Goal: Task Accomplishment & Management: Manage account settings

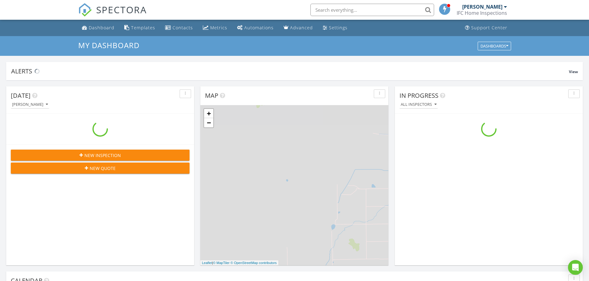
scroll to position [572, 598]
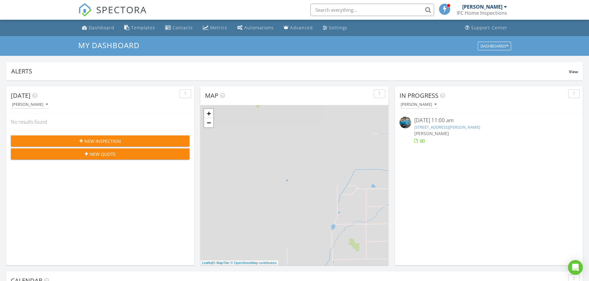
click at [441, 127] on link "1640 S Agate Cir, St. George, UT 84790" at bounding box center [447, 128] width 66 height 6
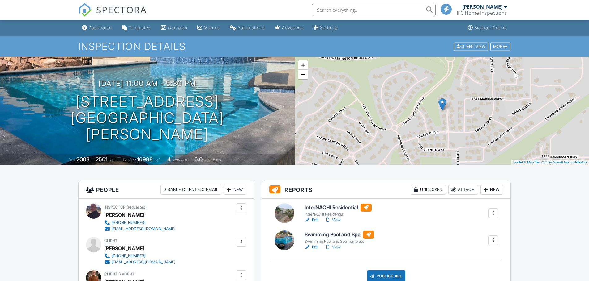
click at [340, 217] on link "View" at bounding box center [332, 220] width 16 height 6
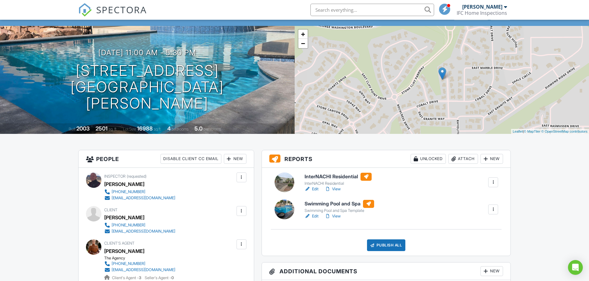
click at [316, 189] on link "Edit" at bounding box center [311, 189] width 14 height 6
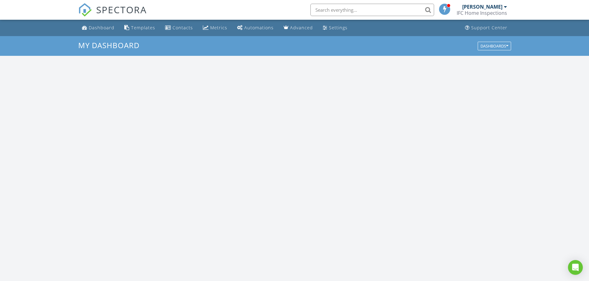
scroll to position [572, 598]
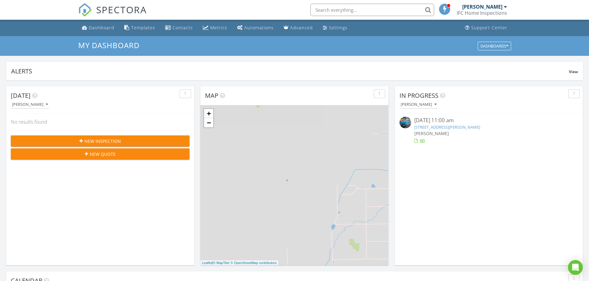
click at [432, 127] on link "1640 S Agate Cir, St. George, UT 84790" at bounding box center [447, 128] width 66 height 6
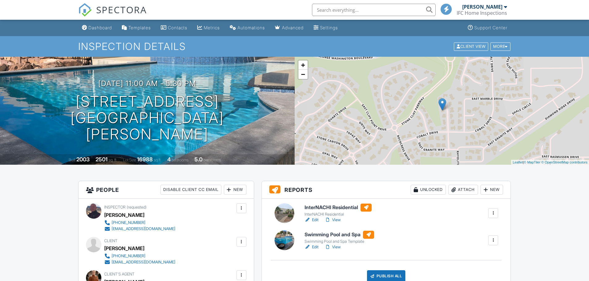
click at [337, 220] on link "View" at bounding box center [332, 220] width 16 height 6
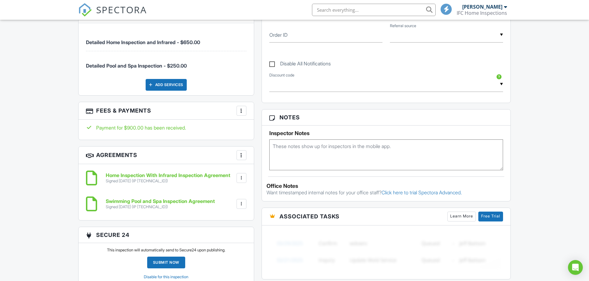
scroll to position [340, 0]
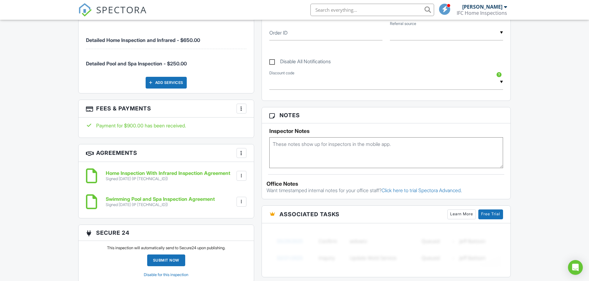
click at [239, 176] on div at bounding box center [241, 176] width 6 height 6
click at [230, 222] on li "Download" at bounding box center [224, 223] width 35 height 15
click at [239, 202] on div at bounding box center [241, 202] width 6 height 6
click at [226, 251] on li "Download" at bounding box center [224, 249] width 35 height 15
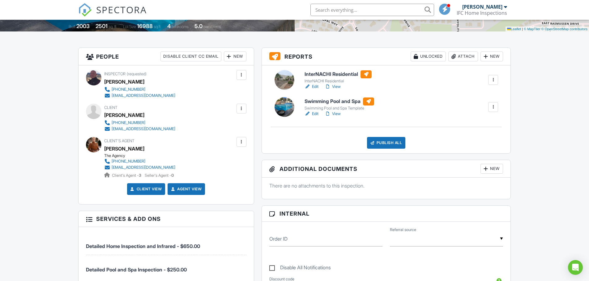
scroll to position [124, 0]
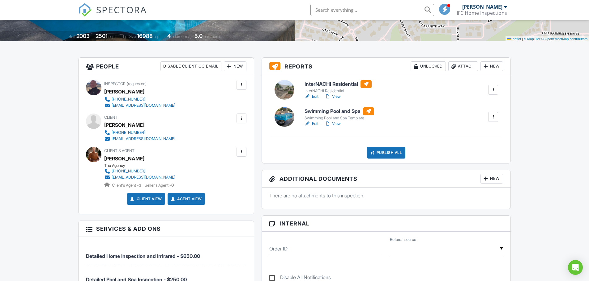
click at [336, 123] on link "View" at bounding box center [332, 124] width 16 height 6
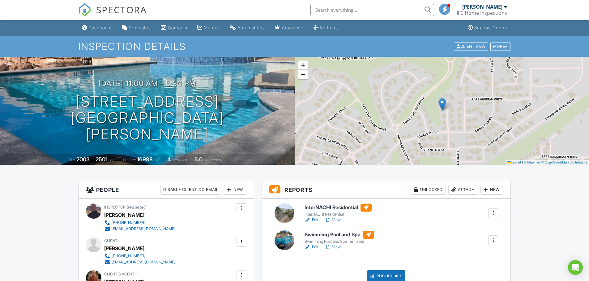
click at [397, 273] on div "Publish All" at bounding box center [386, 277] width 39 height 12
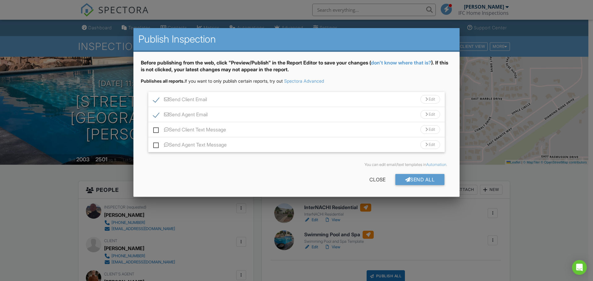
click at [154, 129] on label "Send Client Text Message" at bounding box center [189, 131] width 73 height 8
click at [154, 129] on input "Send Client Text Message" at bounding box center [155, 127] width 4 height 4
checkbox input "true"
click at [156, 147] on label "Send Agent Text Message" at bounding box center [190, 146] width 74 height 8
click at [156, 144] on input "Send Agent Text Message" at bounding box center [155, 142] width 4 height 4
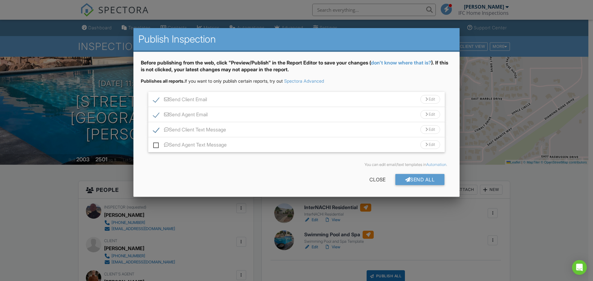
checkbox input "true"
click at [408, 181] on div "Send All" at bounding box center [419, 179] width 49 height 11
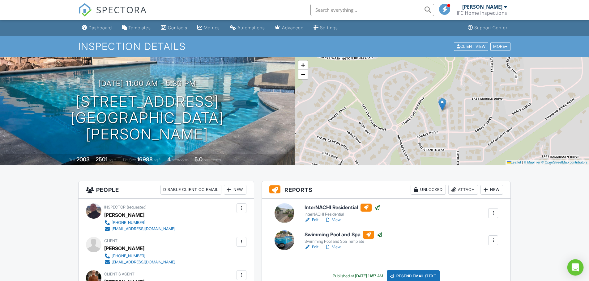
click at [575, 268] on icon "Open Intercom Messenger" at bounding box center [574, 268] width 7 height 8
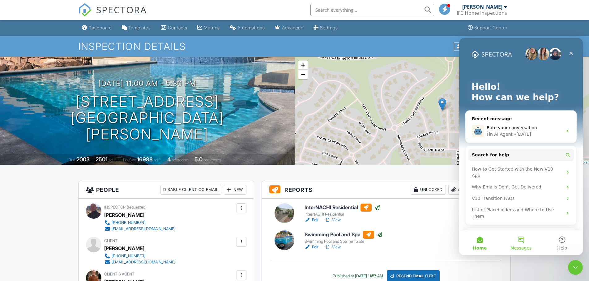
click at [522, 239] on button "Messages" at bounding box center [520, 243] width 41 height 25
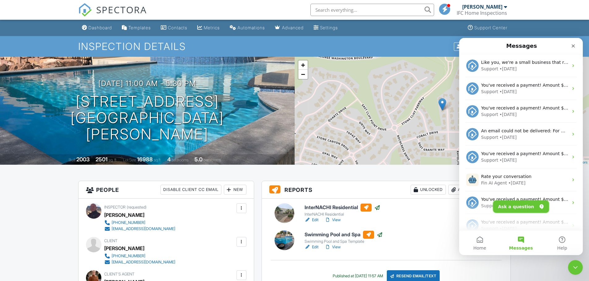
click at [522, 205] on button "Ask a question" at bounding box center [521, 207] width 56 height 12
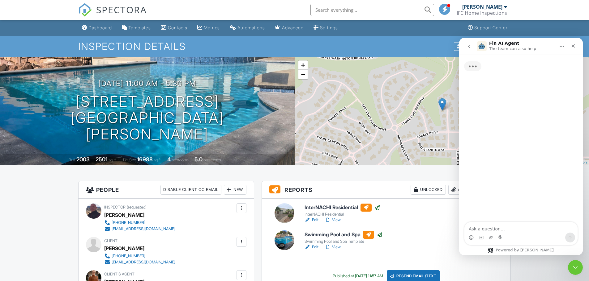
click at [501, 227] on textarea "Ask a question…" at bounding box center [520, 227] width 113 height 11
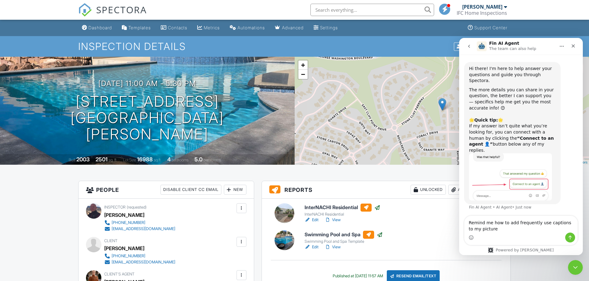
type textarea "Remind me how to add frequently use captions to my pictures"
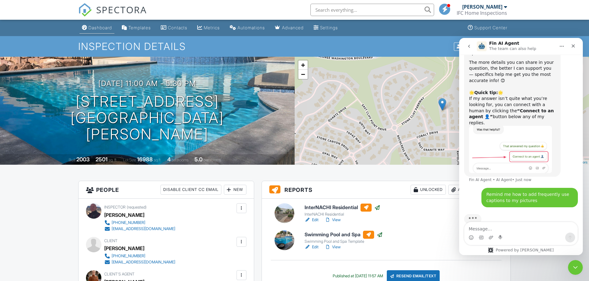
click at [105, 31] on link "Dashboard" at bounding box center [96, 27] width 35 height 11
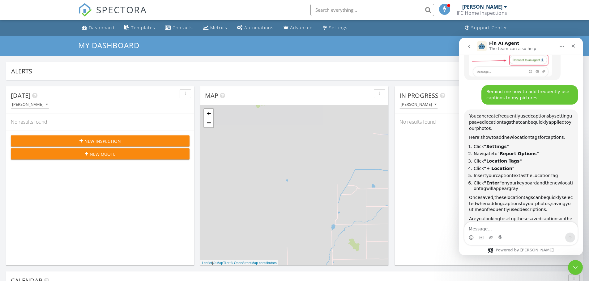
scroll to position [129, 0]
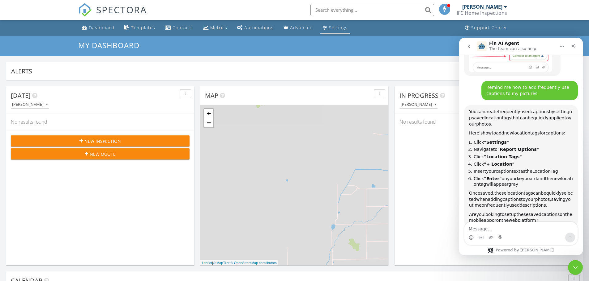
click at [329, 28] on div "Settings" at bounding box center [338, 28] width 19 height 6
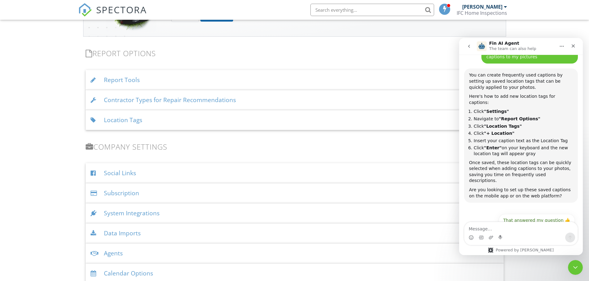
scroll to position [593, 0]
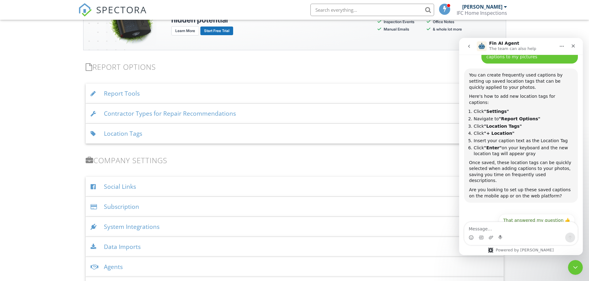
click at [180, 93] on div "Report Tools" at bounding box center [295, 94] width 418 height 20
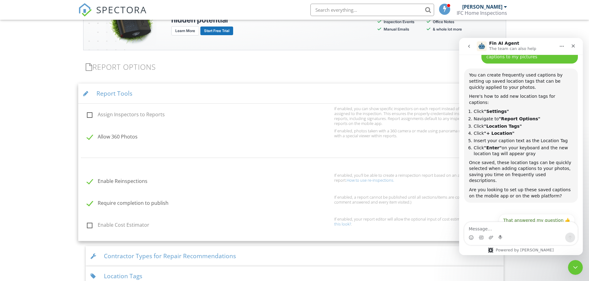
click at [180, 93] on div "Report Tools" at bounding box center [294, 94] width 433 height 20
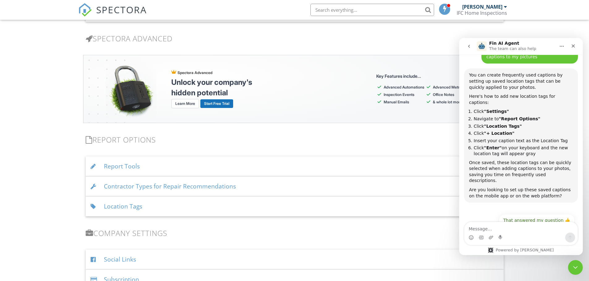
scroll to position [532, 0]
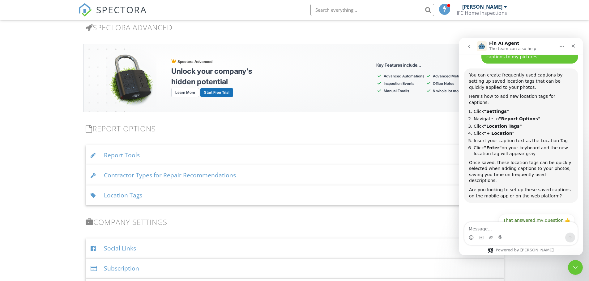
click at [157, 195] on div "Location Tags" at bounding box center [295, 196] width 418 height 20
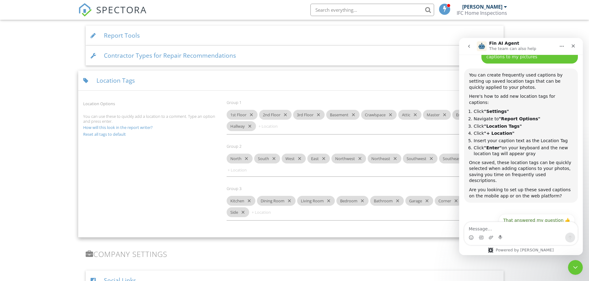
scroll to position [655, 0]
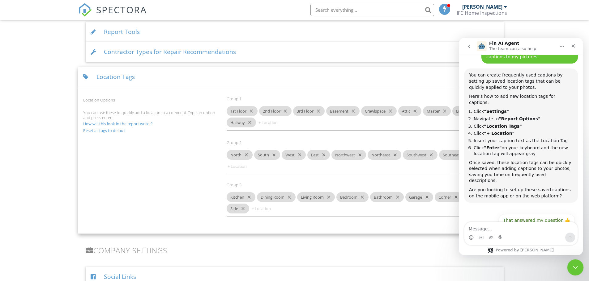
click at [575, 268] on icon "Close Intercom Messenger" at bounding box center [573, 266] width 7 height 7
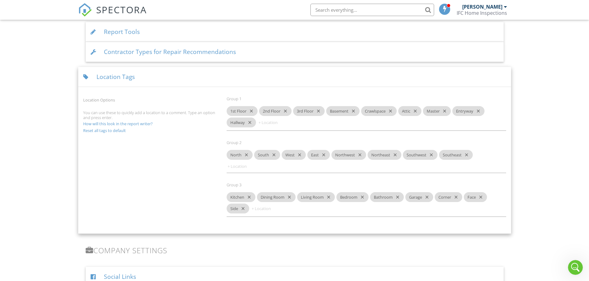
scroll to position [165, 0]
click at [229, 168] on input at bounding box center [244, 167] width 37 height 10
type input "Interior"
type input "Exterior"
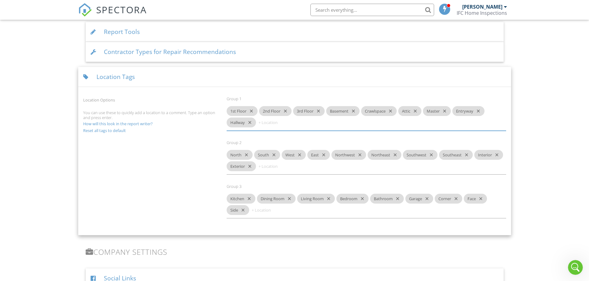
click at [262, 123] on input at bounding box center [275, 123] width 37 height 10
type input "Laundry"
type input "Office"
type input "Stairwell"
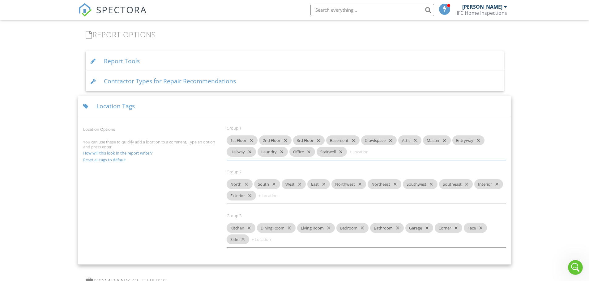
scroll to position [593, 0]
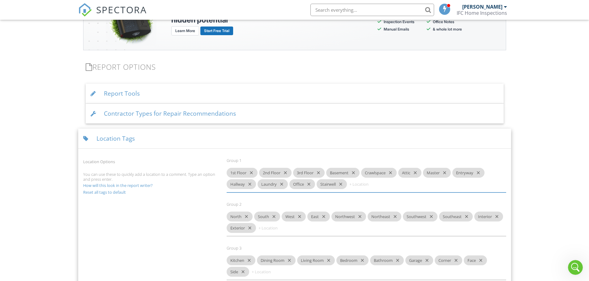
click at [182, 144] on div "Location Tags" at bounding box center [294, 139] width 433 height 20
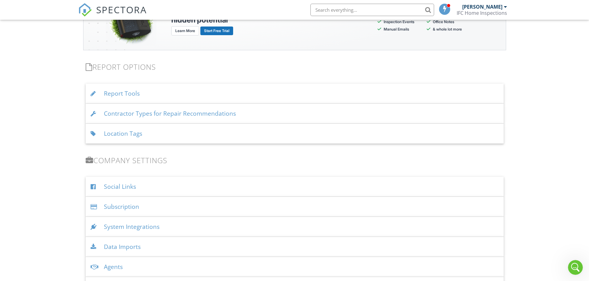
click at [170, 137] on div "Location Tags" at bounding box center [295, 134] width 418 height 20
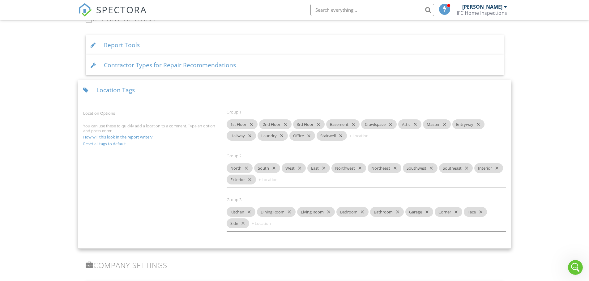
scroll to position [655, 0]
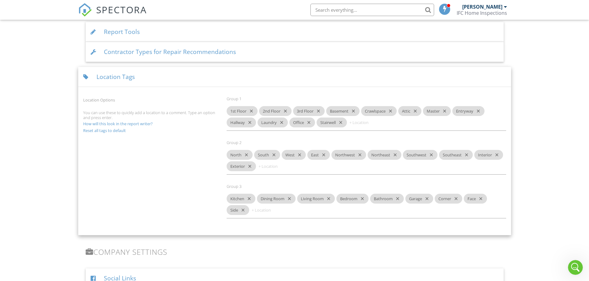
click at [258, 211] on input at bounding box center [269, 210] width 37 height 10
type input "Theater Room"
type input "Mechanical Room"
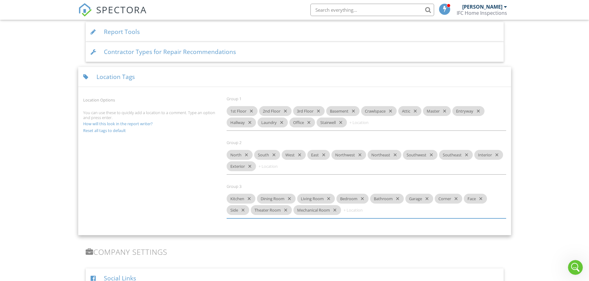
click at [213, 80] on div "Location Tags" at bounding box center [294, 77] width 433 height 20
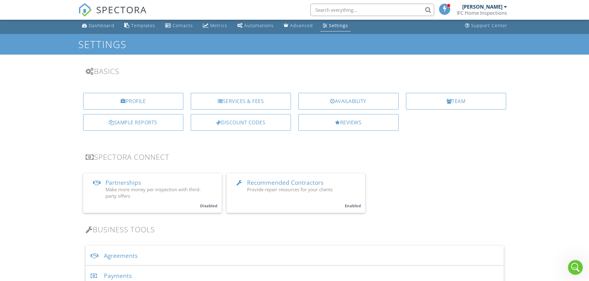
scroll to position [0, 0]
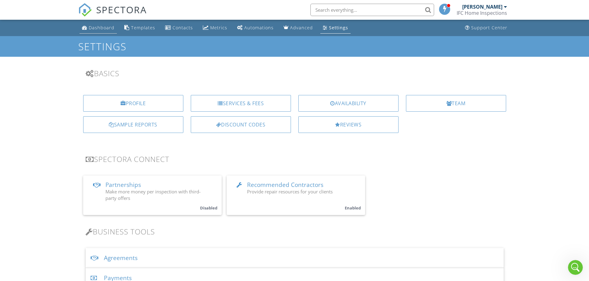
click at [104, 30] on div "Dashboard" at bounding box center [102, 28] width 26 height 6
